Goal: Find specific page/section: Find specific page/section

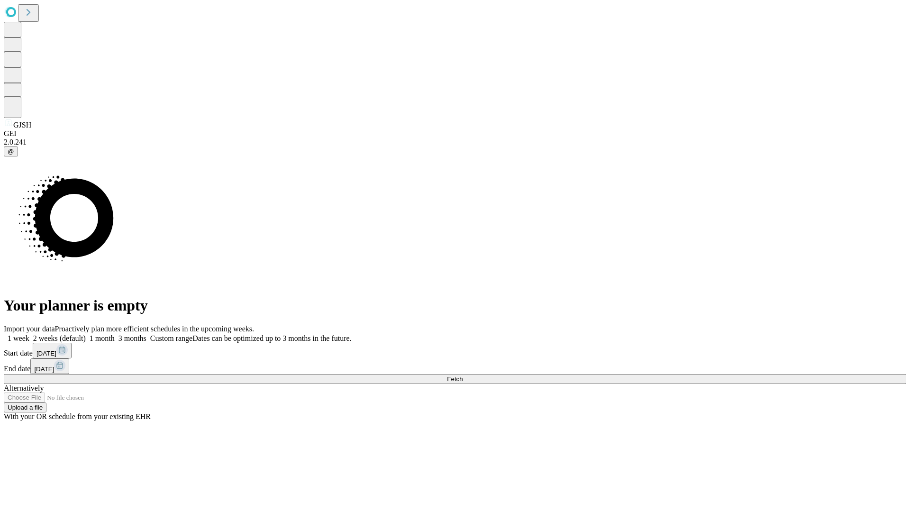
click at [462, 375] on span "Fetch" at bounding box center [455, 378] width 16 height 7
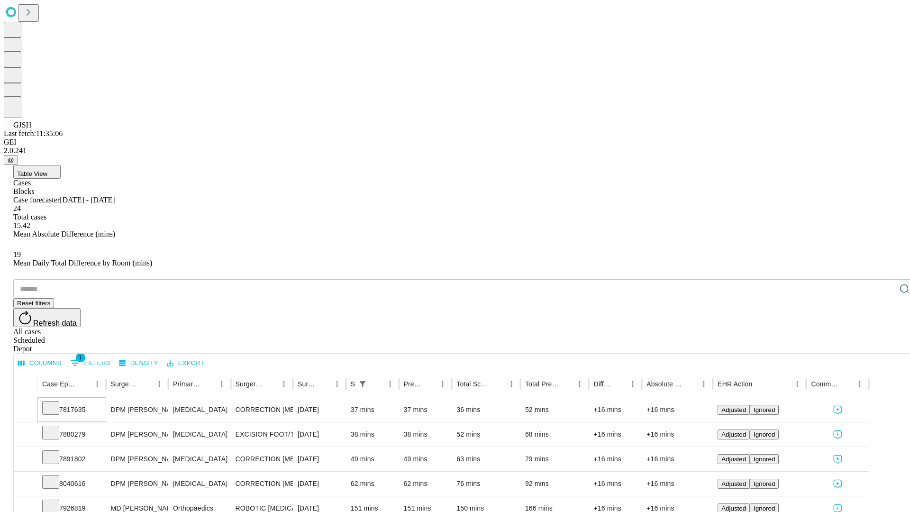
click at [55, 402] on icon at bounding box center [50, 406] width 9 height 9
